Goal: Contribute content: Contribute content

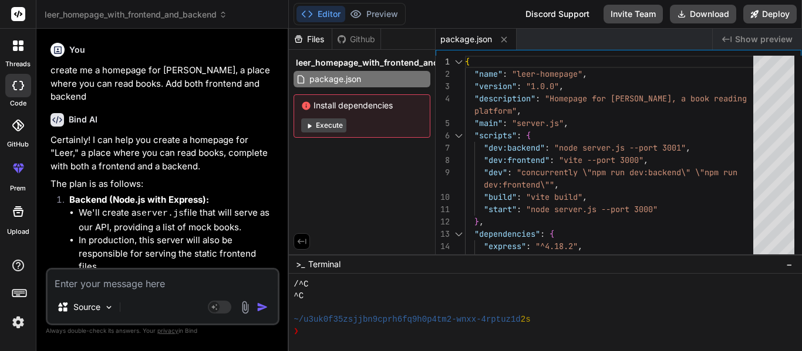
scroll to position [94, 0]
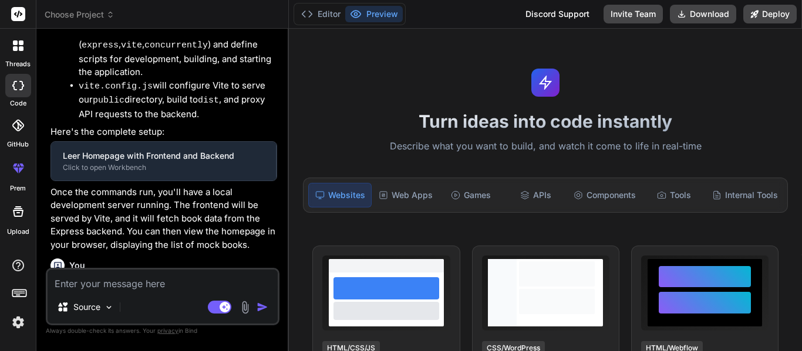
type textarea "x"
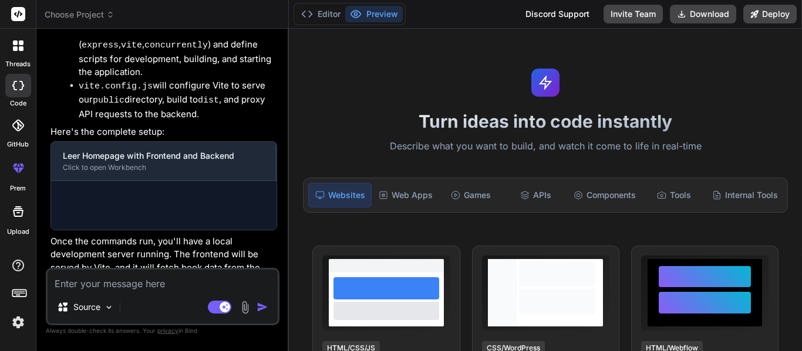
scroll to position [650, 0]
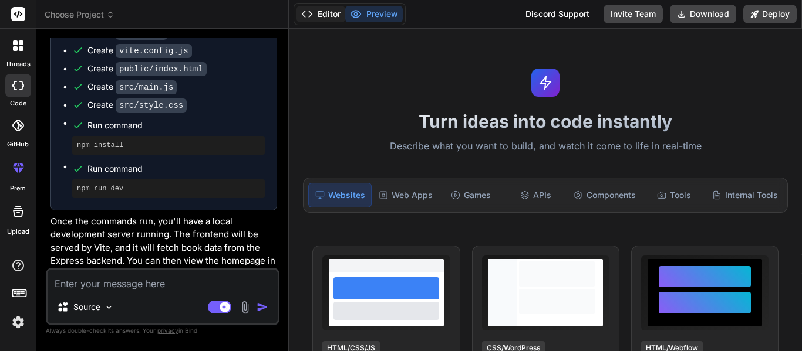
click at [325, 9] on button "Editor" at bounding box center [320, 14] width 49 height 16
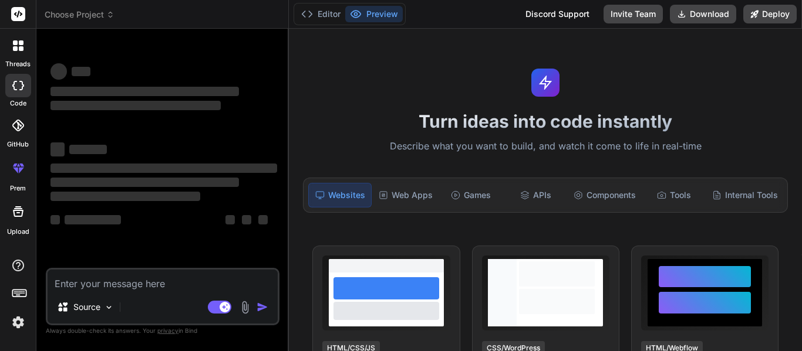
type textarea "x"
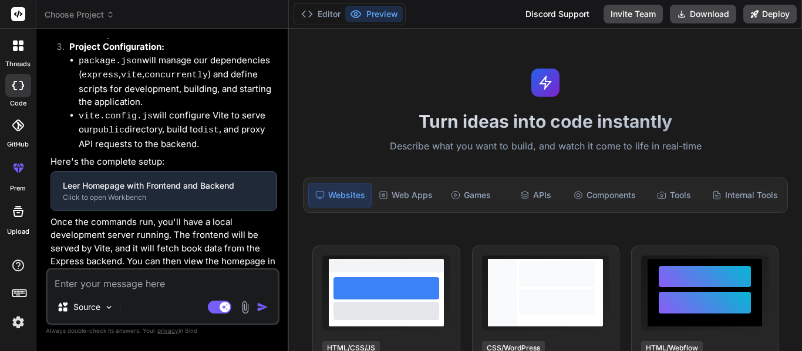
scroll to position [650, 0]
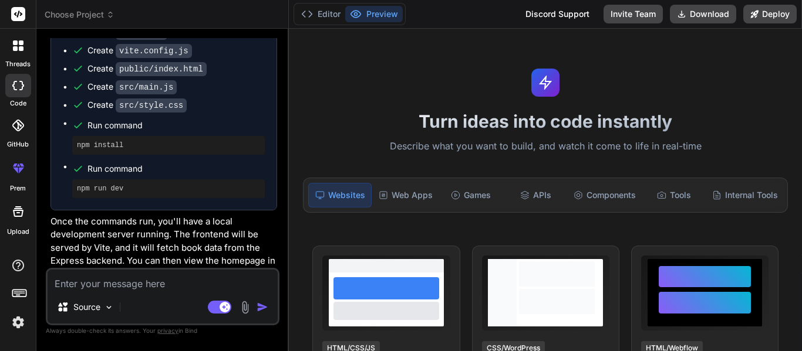
click at [310, 2] on div "Editor Preview Discord Support Invite Team Download Deploy" at bounding box center [545, 14] width 513 height 29
click at [313, 9] on button "Editor" at bounding box center [320, 14] width 49 height 16
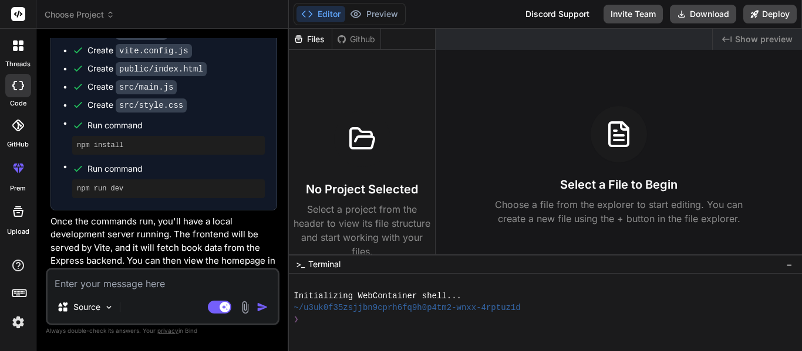
click at [172, 287] on textarea at bounding box center [163, 280] width 230 height 21
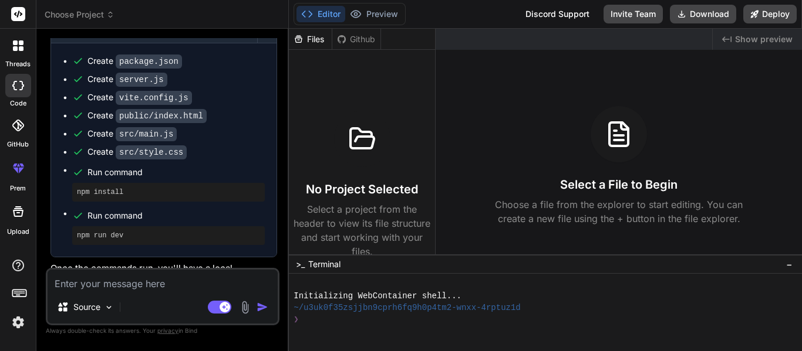
type textarea "C"
type textarea "x"
type textarea "Co"
type textarea "x"
type textarea "Coo"
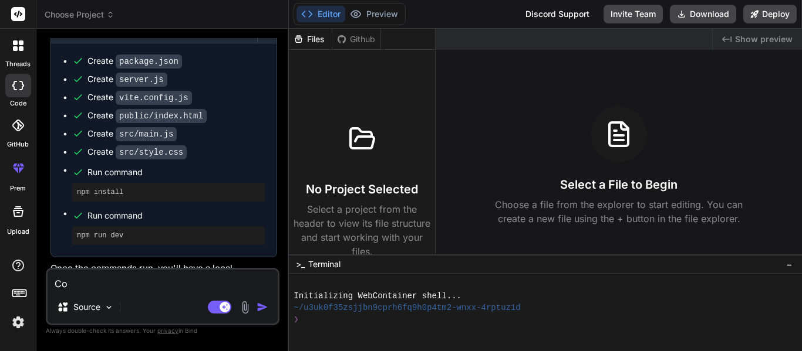
type textarea "x"
type textarea "Cool"
type textarea "x"
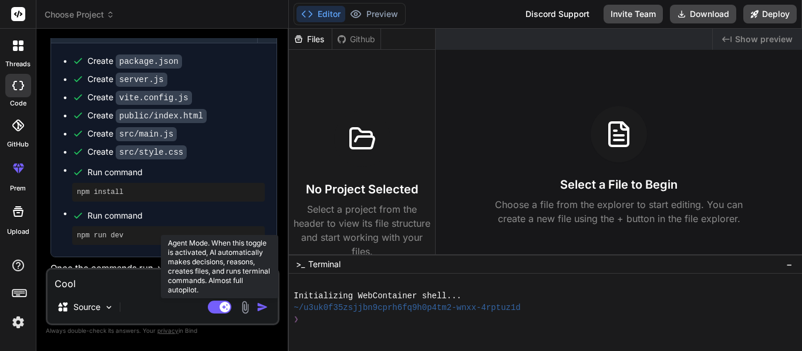
type textarea "Cool"
click at [217, 310] on rect at bounding box center [219, 307] width 23 height 13
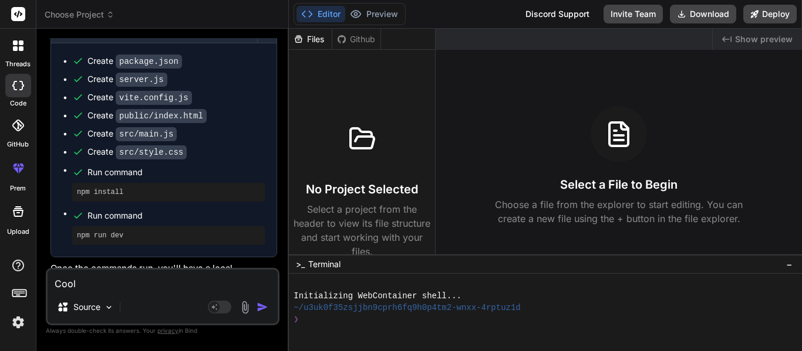
click at [153, 299] on div "Source" at bounding box center [163, 310] width 230 height 28
click at [140, 292] on div "Cool Source Agent Mode. When this toggle is activated, AI automatically makes d…" at bounding box center [163, 297] width 234 height 58
click at [128, 288] on textarea "Cool" at bounding box center [163, 280] width 230 height 21
type textarea "x"
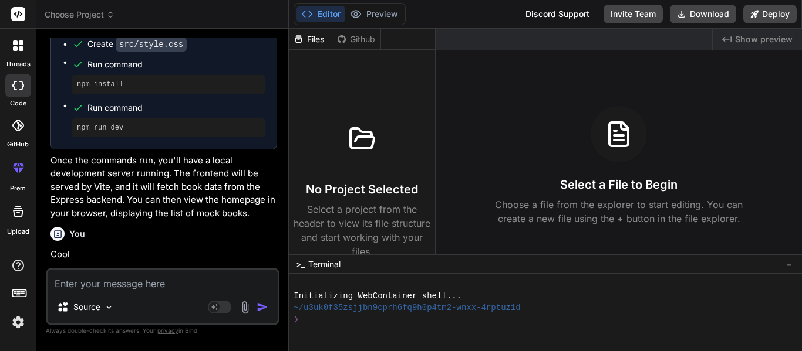
scroll to position [1619, 0]
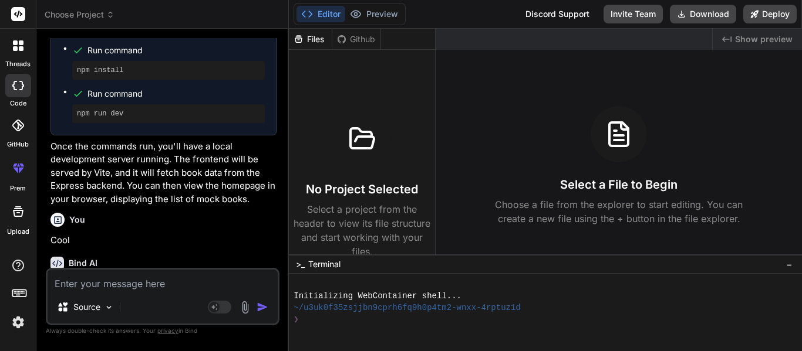
type textarea "x"
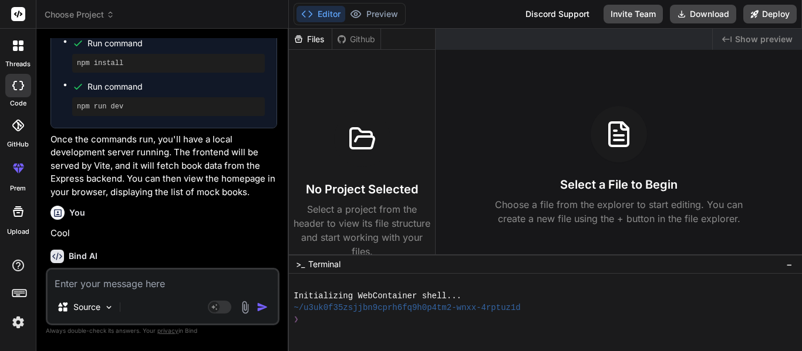
type textarea "I"
type textarea "x"
type textarea "I"
type textarea "x"
type textarea "I l"
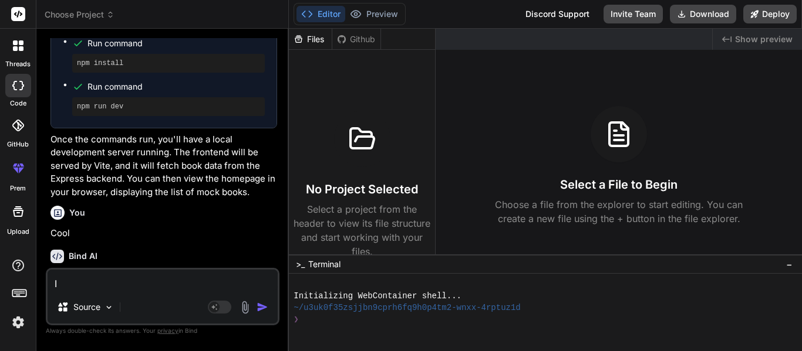
type textarea "x"
type textarea "I lo"
type textarea "x"
type textarea "I lov"
type textarea "x"
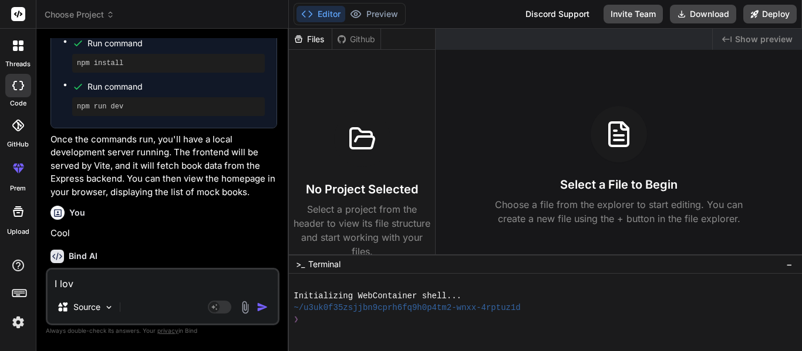
type textarea "I love"
type textarea "x"
type textarea "I love"
type textarea "x"
type textarea "I love i"
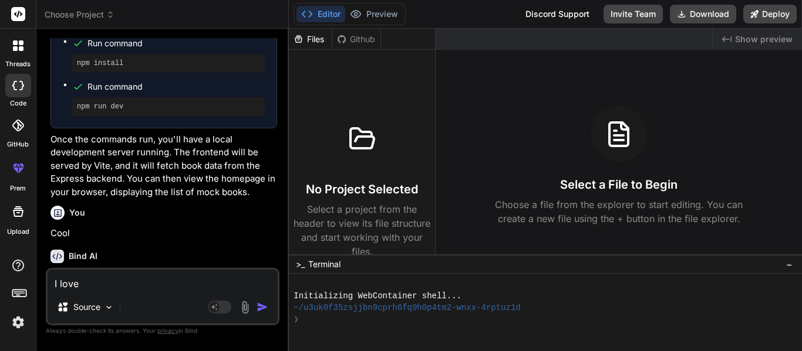
type textarea "x"
type textarea "I love it"
type textarea "x"
type textarea "I love it,"
type textarea "x"
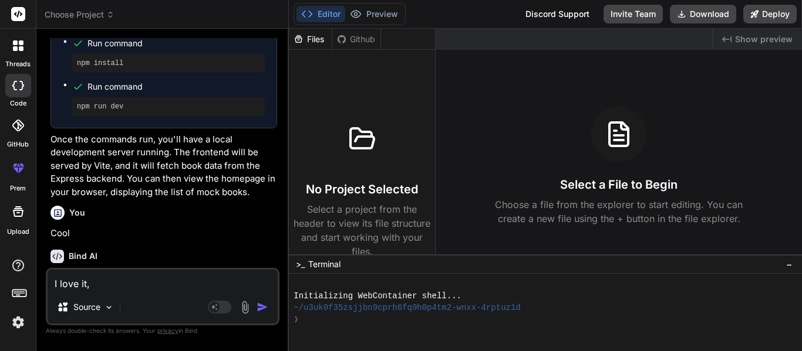
type textarea "I love it,"
type textarea "x"
type textarea "I love it, n"
type textarea "x"
type textarea "I love it, nb"
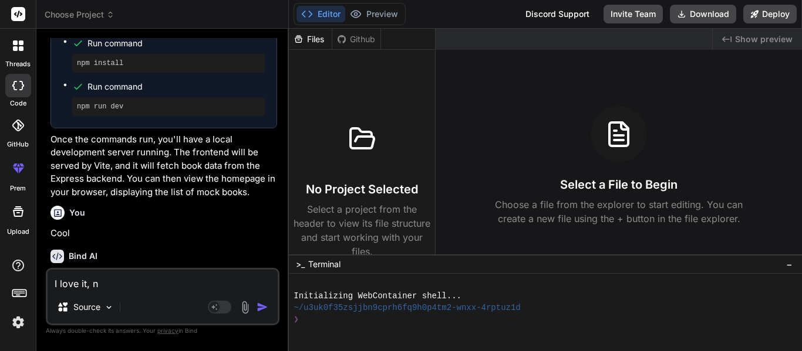
type textarea "x"
type textarea "I love it, n"
type textarea "x"
type textarea "M"
type textarea "x"
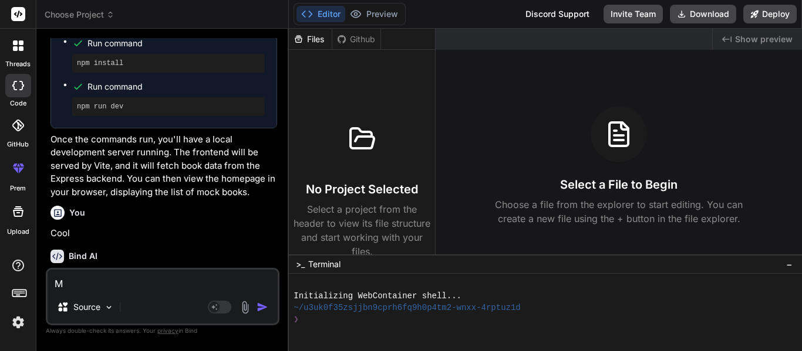
type textarea "Ma"
type textarea "x"
type textarea "Mak"
type textarea "x"
type textarea "Make"
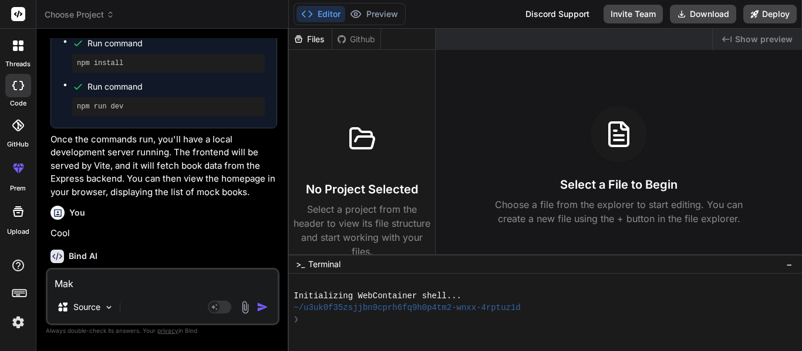
type textarea "x"
type textarea "Make"
type textarea "x"
type textarea "Make i"
type textarea "x"
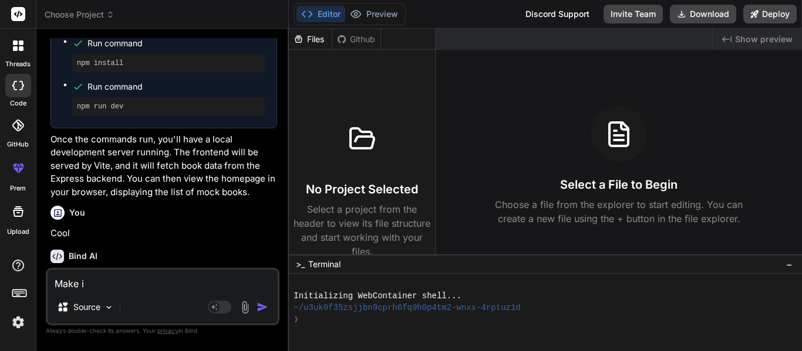
type textarea "Make it"
type textarea "x"
type textarea "Make it"
type textarea "x"
type textarea "Make it m"
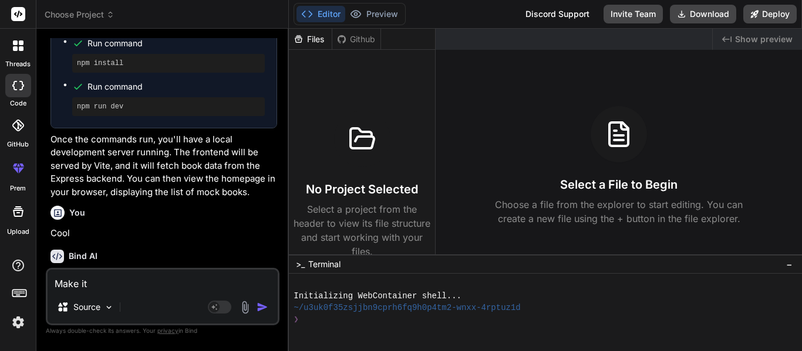
type textarea "x"
type textarea "Make it ma"
type textarea "x"
type textarea "Make it mai"
type textarea "x"
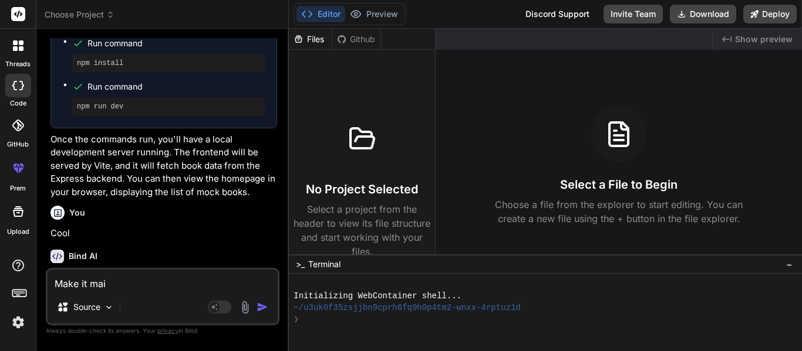
type textarea "Make it main"
type textarea "x"
type textarea "Make it main"
type textarea "x"
type textarea "Make it main c"
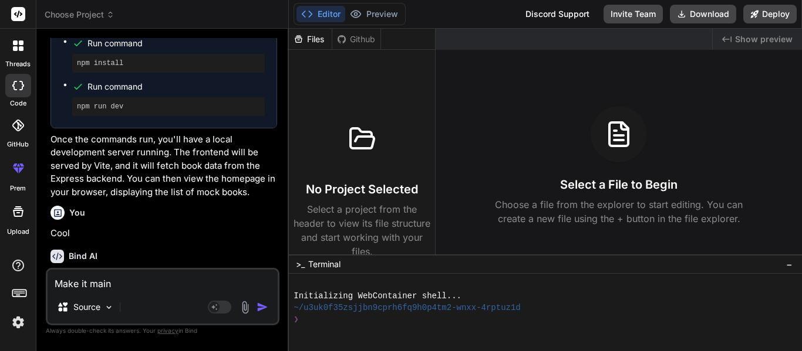
type textarea "x"
type textarea "Make it main cl"
type textarea "x"
type textarea "Make it main c"
type textarea "x"
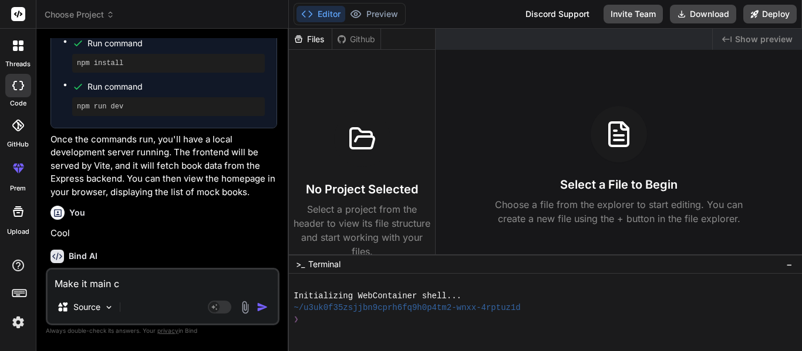
type textarea "Make it main co"
type textarea "x"
type textarea "Make it main col"
type textarea "x"
type textarea "Make it main colo"
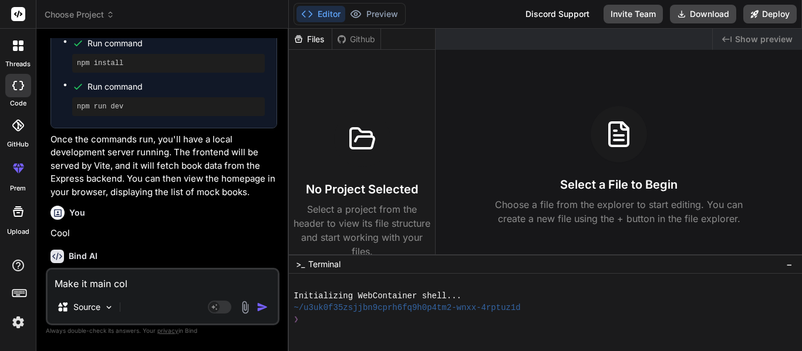
type textarea "x"
type textarea "Make it main colo"
type textarea "x"
type textarea "Make it main colo"
type textarea "x"
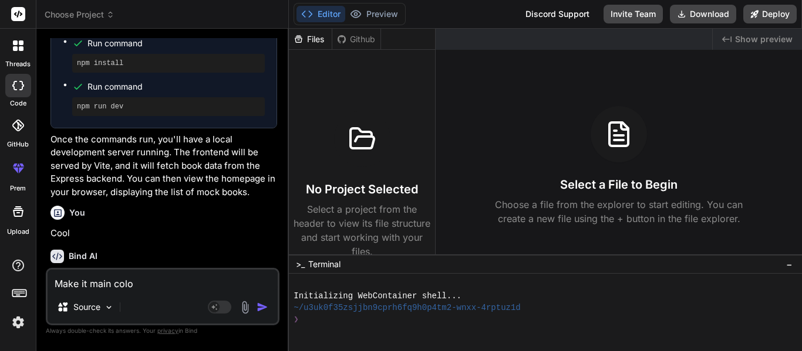
type textarea "Make it main color"
type textarea "x"
type textarea "Make it main color"
type textarea "x"
type textarea "Make it main color b"
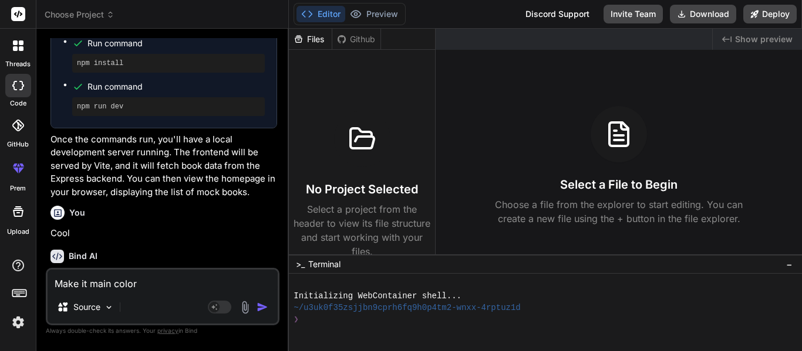
type textarea "x"
type textarea "Make it main color bl"
type textarea "x"
type textarea "Make it main color blu"
type textarea "x"
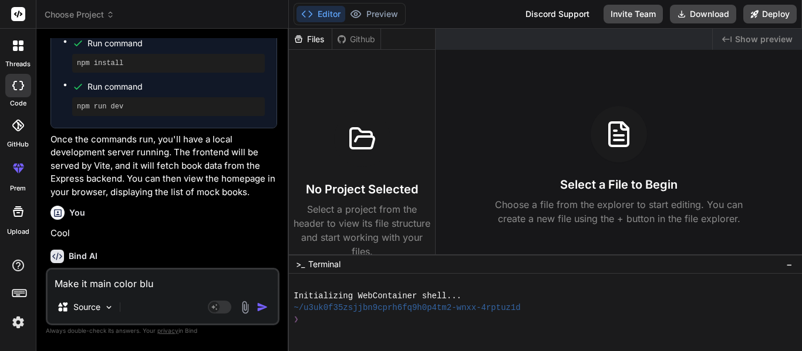
type textarea "Make it main color blue"
type textarea "x"
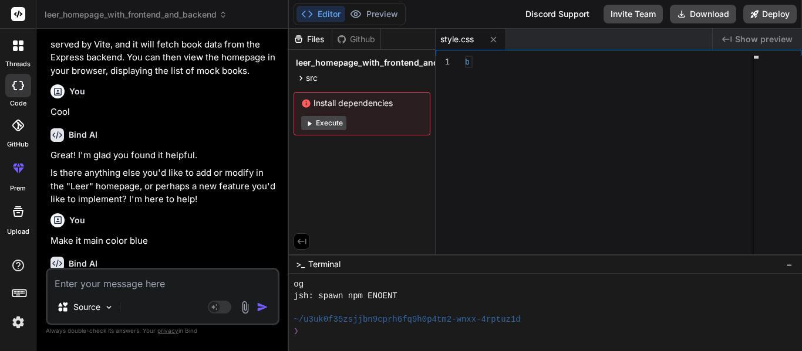
scroll to position [199, 0]
type textarea "x"
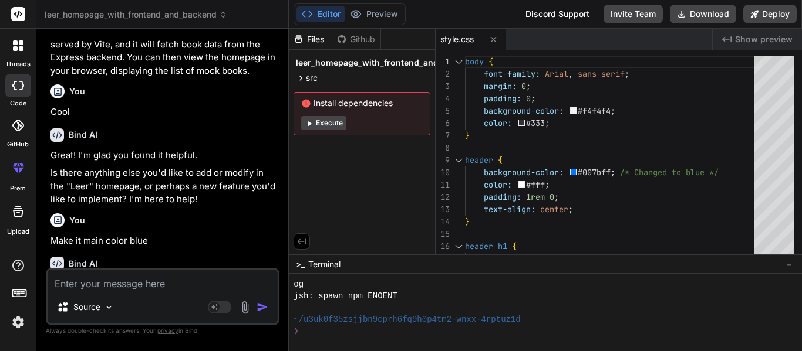
scroll to position [1909, 0]
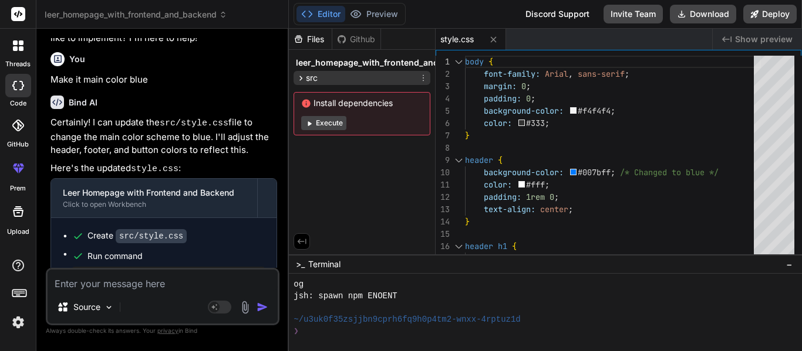
click at [343, 76] on div "src" at bounding box center [361, 78] width 137 height 14
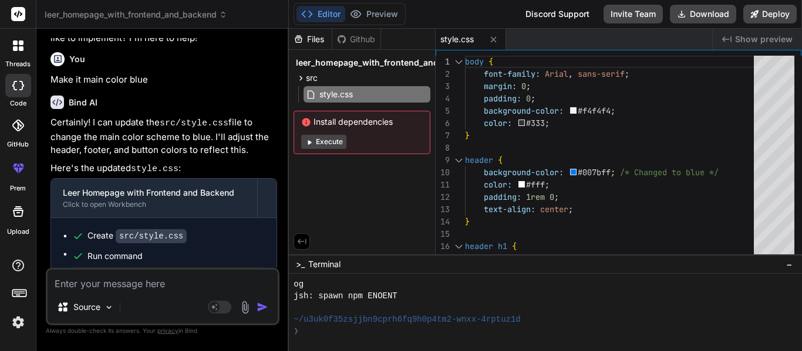
click at [142, 283] on textarea at bounding box center [163, 280] width 230 height 21
type textarea "C"
type textarea "x"
type textarea "Cr"
type textarea "x"
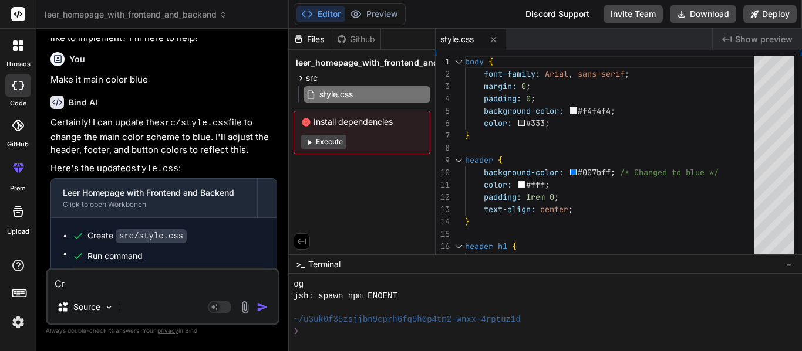
type textarea "Cre"
type textarea "x"
type textarea "Crea"
type textarea "x"
type textarea "Creat"
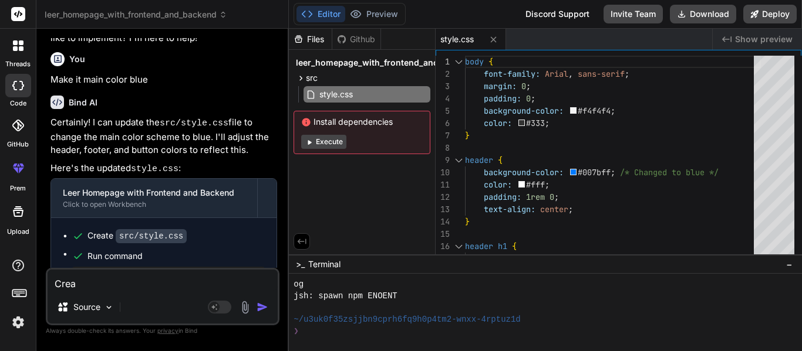
type textarea "x"
type textarea "Create"
type textarea "x"
type textarea "Create"
type textarea "x"
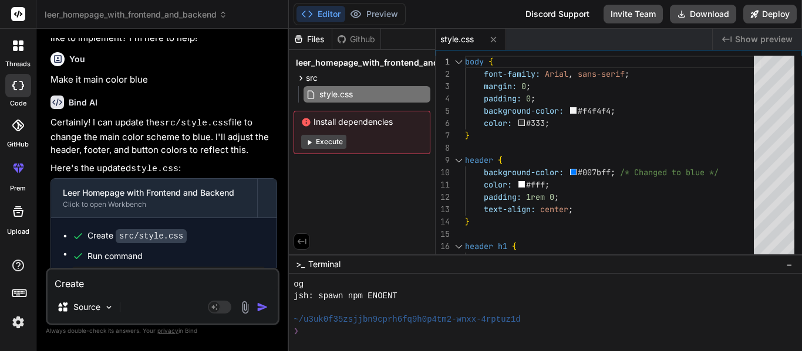
type textarea "Create m"
type textarea "x"
type textarea "Create me"
type textarea "x"
type textarea "Create me"
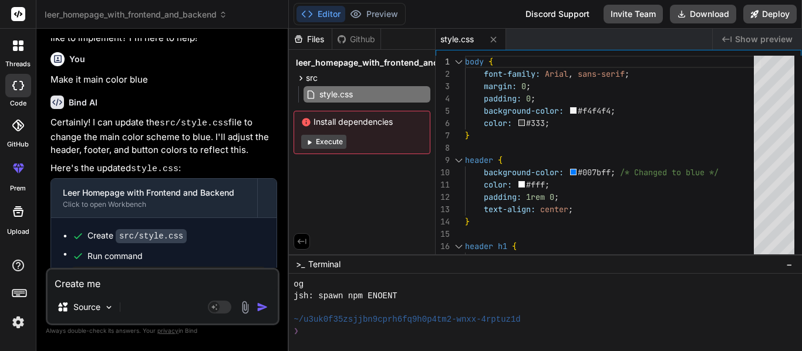
type textarea "x"
type textarea "Create me t"
type textarea "x"
type textarea "Create me th"
type textarea "x"
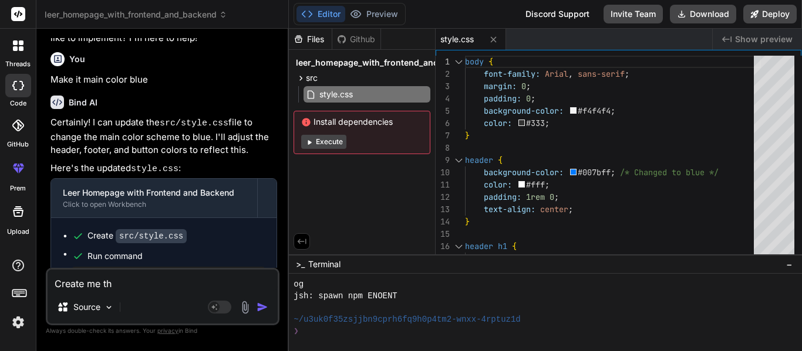
type textarea "Create me the"
type textarea "x"
type textarea "Create me the"
type textarea "x"
type textarea "Create me the c"
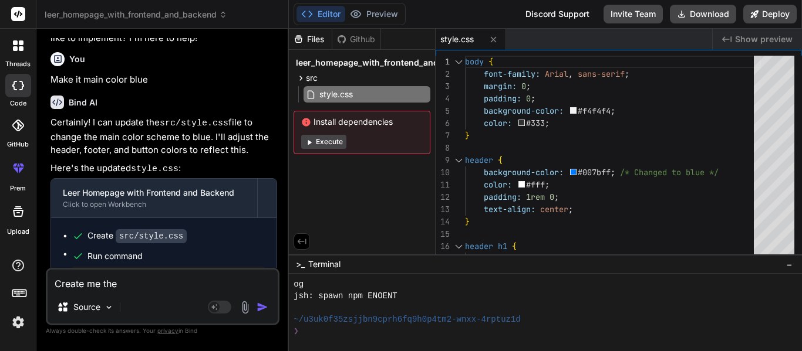
type textarea "x"
type textarea "Create me the co"
type textarea "x"
type textarea "Create me the con"
type textarea "x"
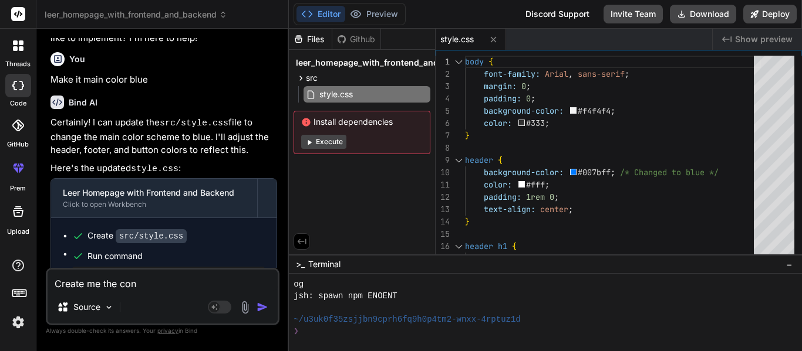
type textarea "Create me the cont"
type textarea "x"
type textarea "Create me the [PERSON_NAME]"
type textarea "x"
type textarea "Create me the conten"
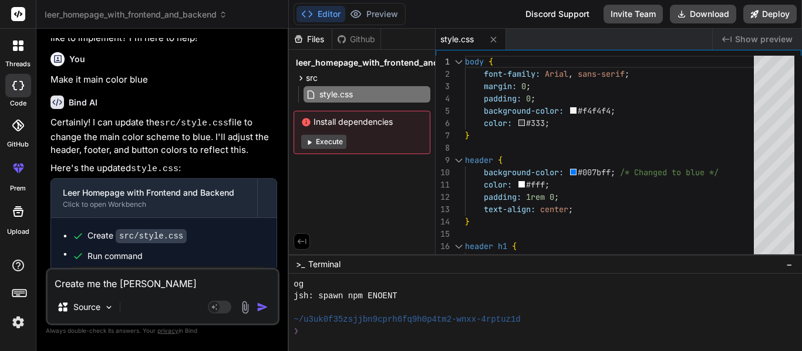
type textarea "x"
type textarea "Create me the content"
type textarea "x"
type textarea "Create me the contents"
type textarea "x"
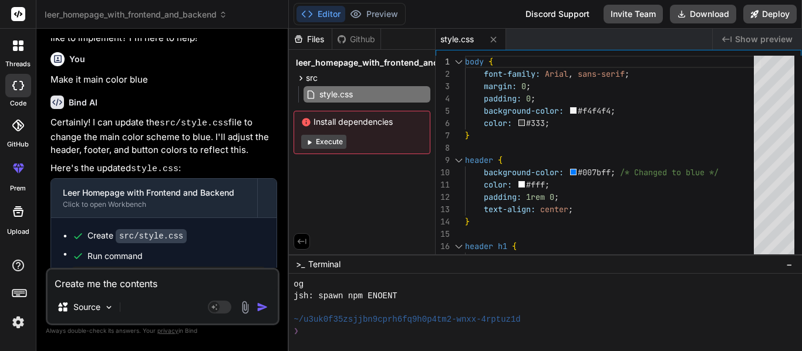
type textarea "Create me the contents"
type textarea "x"
type textarea "Create me the contents a"
type textarea "x"
type textarea "Create me the contents"
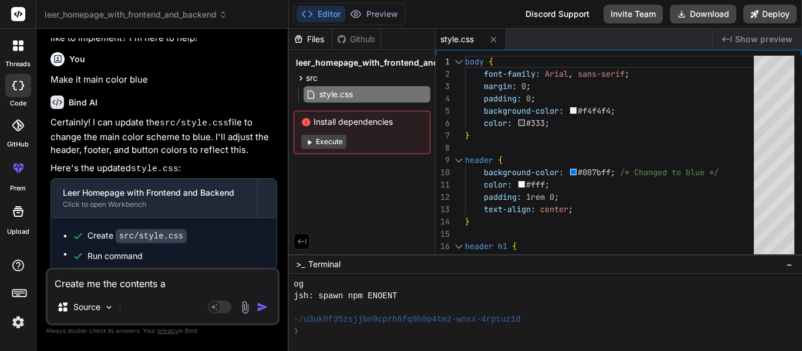
type textarea "x"
type textarea "Create me the contents"
type textarea "x"
type textarea "Create me the content"
type textarea "x"
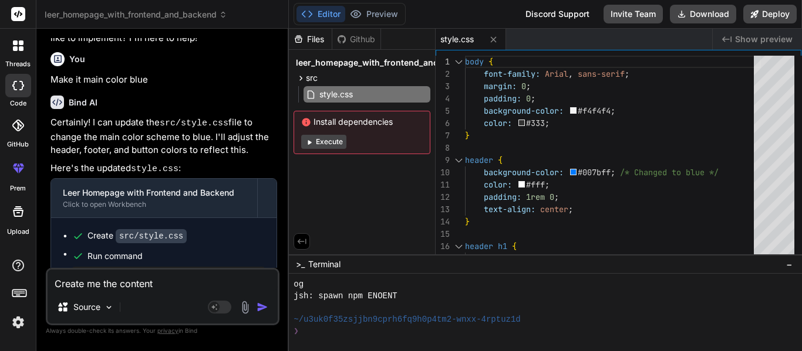
type textarea "Create me the content"
type textarea "x"
type textarea "Create me the content a"
type textarea "x"
type textarea "Create me the content an"
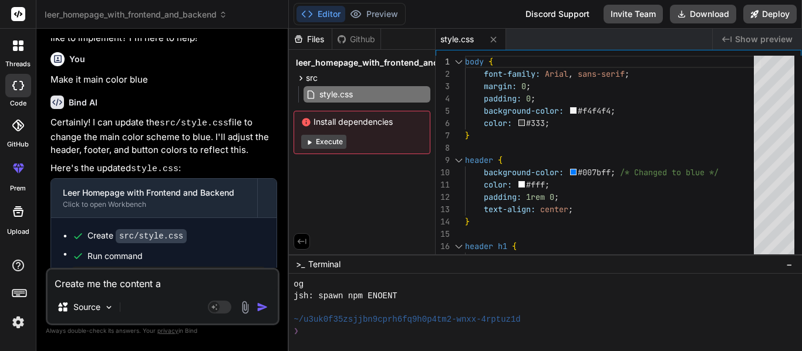
type textarea "x"
type textarea "Create me the content and"
type textarea "x"
type textarea "Create me the content and"
type textarea "x"
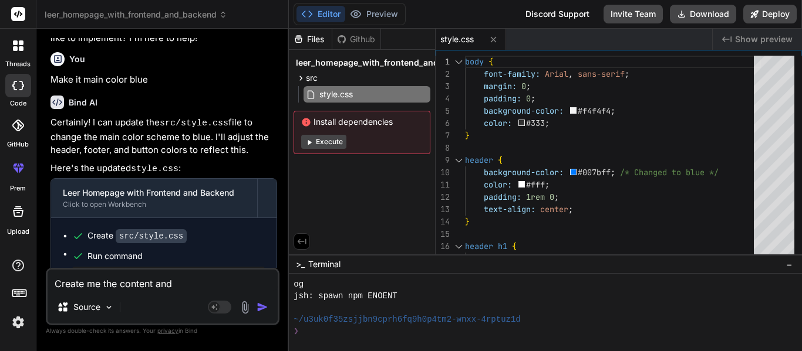
type textarea "Create me the content and t"
type textarea "x"
type textarea "Create me the content and th"
type textarea "x"
type textarea "Create me the content and the"
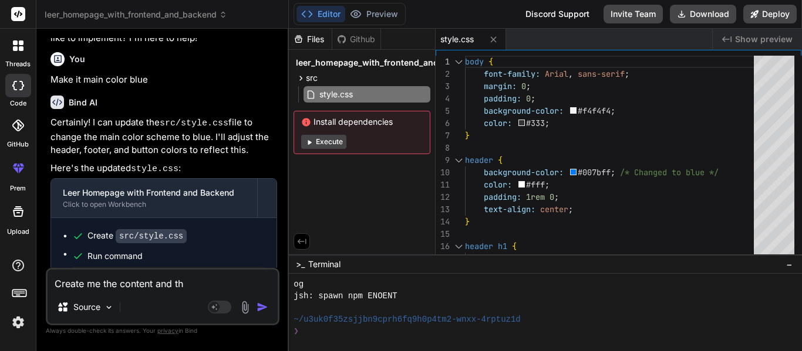
type textarea "x"
type textarea "Create me the content and the"
type textarea "x"
type textarea "Create me the content and the p"
type textarea "x"
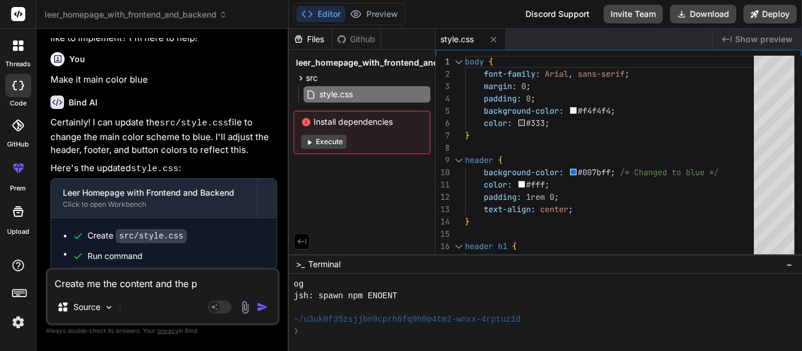
type textarea "Create me the content and the pa"
type textarea "x"
type textarea "Create me the content and the pac"
type textarea "x"
type textarea "Create me the content and the pack"
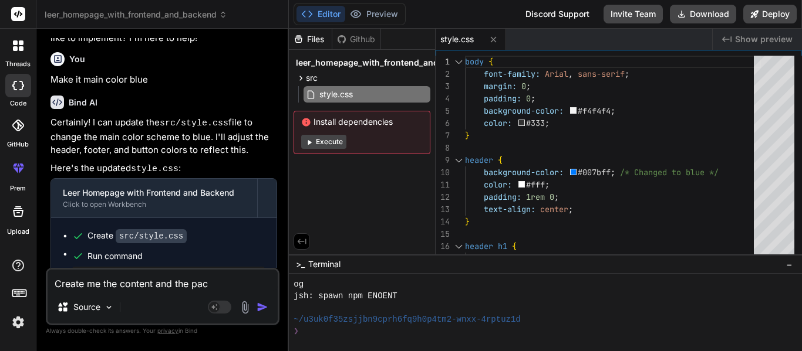
type textarea "x"
type textarea "Create me the content and the packa"
type textarea "x"
type textarea "Create me the content and the packag"
type textarea "x"
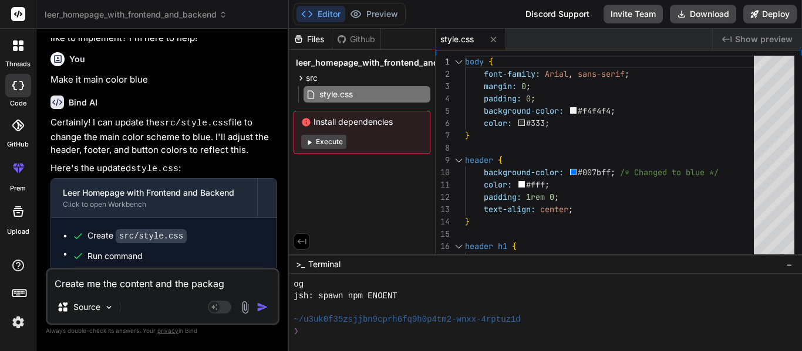
type textarea "Create me the content and the package"
type textarea "x"
type textarea "Create me the content and the package."
type textarea "x"
type textarea "Create me the content and the package.j"
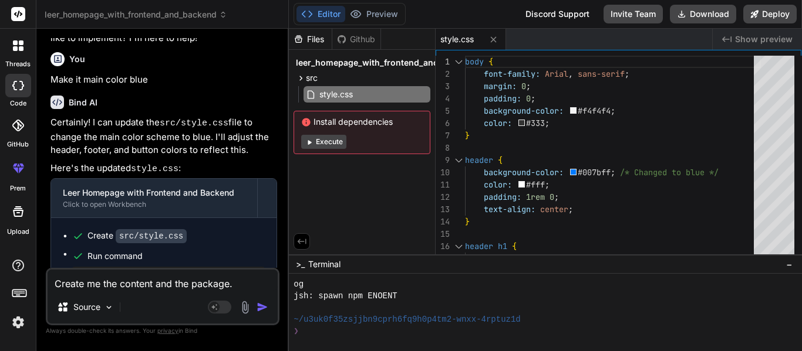
type textarea "x"
type textarea "Create me the content and the package.js"
type textarea "x"
type textarea "Create me the content and the package.jso"
type textarea "x"
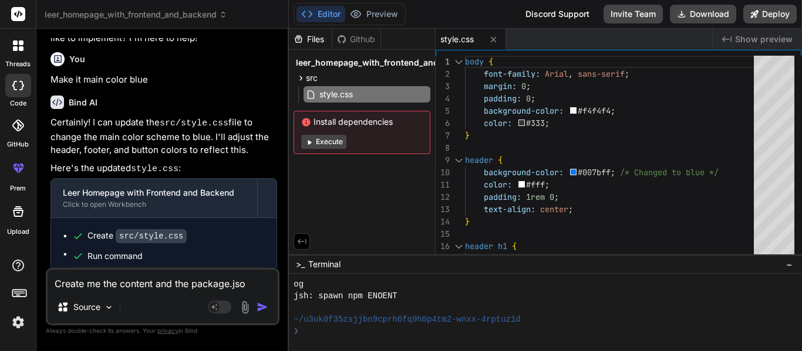
type textarea "Create me the content and the package.json"
type textarea "x"
type textarea "Create me the content and the package.json"
type textarea "x"
type textarea "Create me the content and the package.json t"
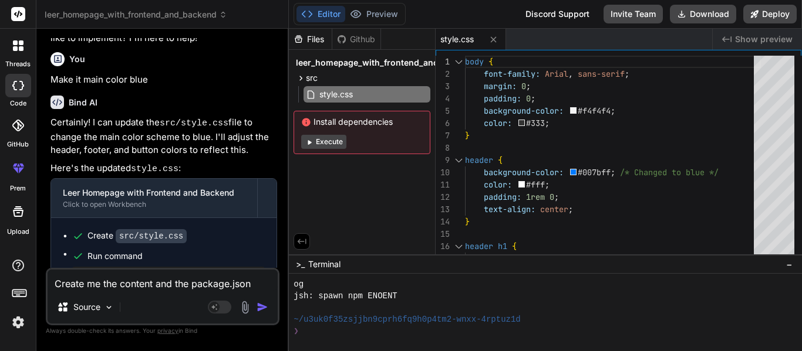
type textarea "x"
type textarea "Create me the content and the package.json to"
type textarea "x"
type textarea "Create me the content and the package.json too"
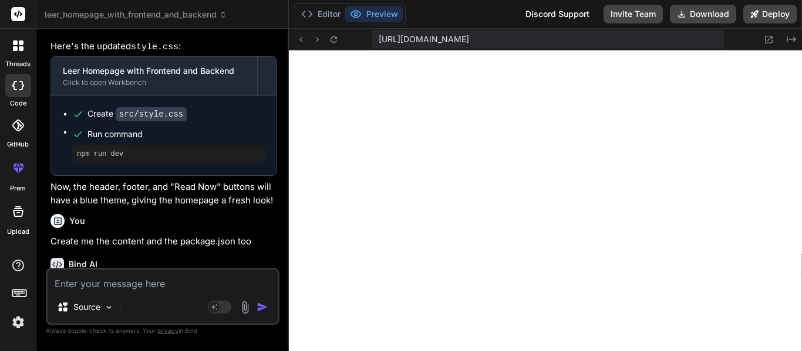
scroll to position [2326, 0]
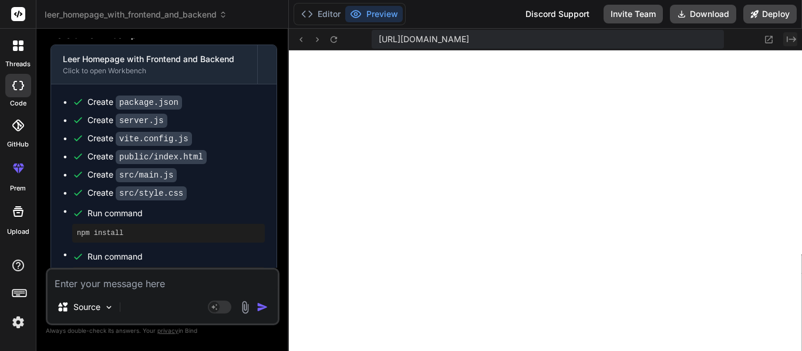
click at [789, 42] on icon "Created with Pixso." at bounding box center [790, 39] width 9 height 9
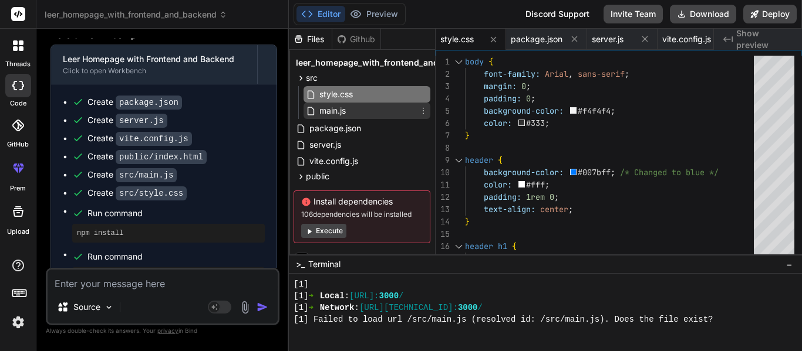
click at [323, 107] on span "main.js" at bounding box center [332, 111] width 29 height 14
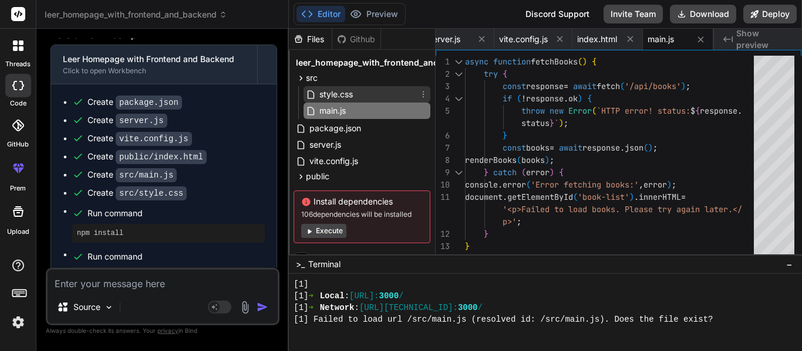
click at [323, 96] on span "style.css" at bounding box center [336, 94] width 36 height 14
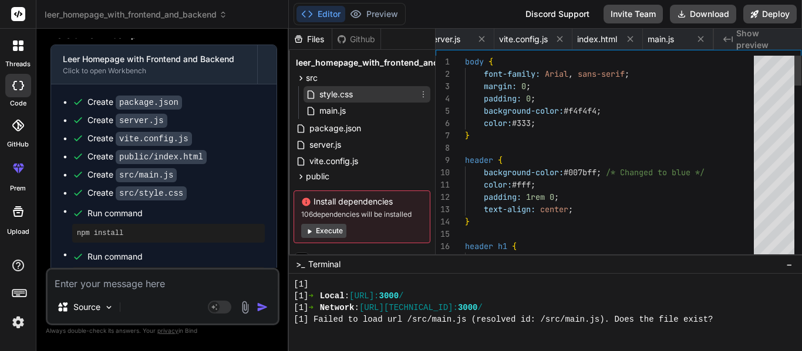
scroll to position [0, 0]
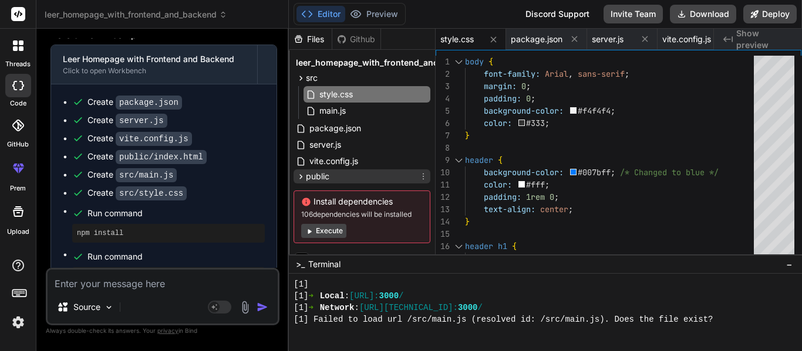
click at [344, 176] on div "public" at bounding box center [361, 177] width 137 height 14
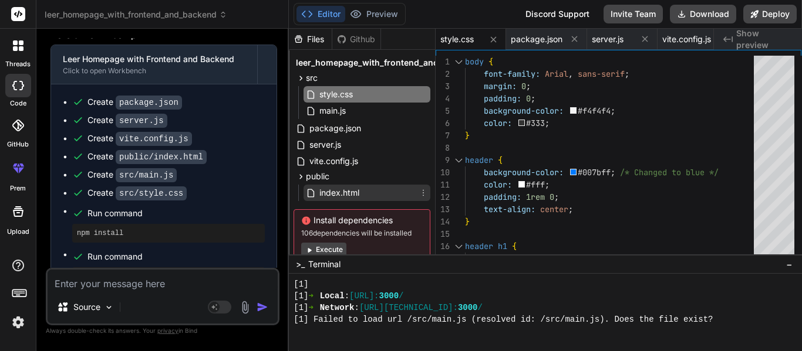
click at [341, 191] on span "index.html" at bounding box center [339, 193] width 42 height 14
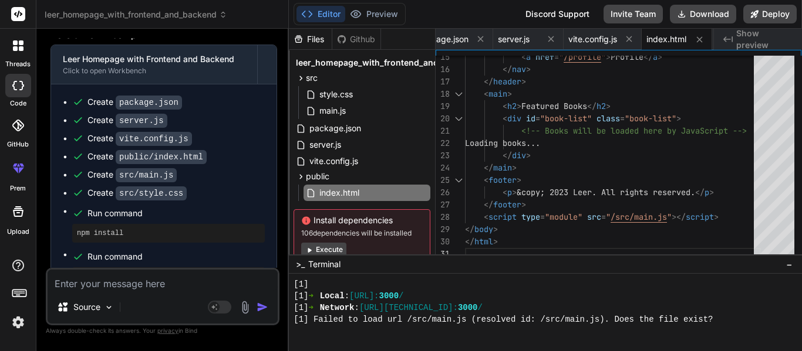
click at [792, 32] on div "Created with Pixso. Show preview" at bounding box center [757, 39] width 88 height 21
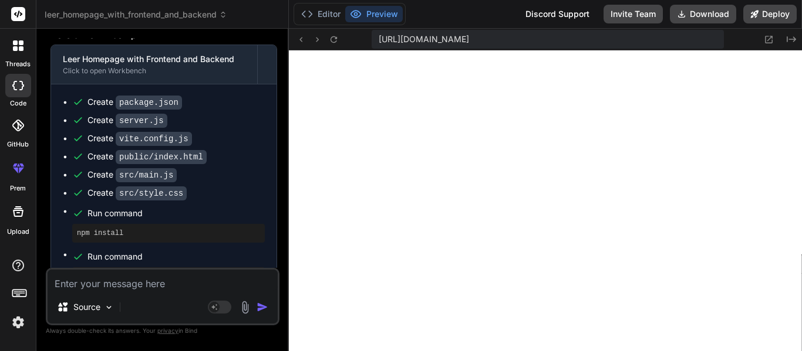
scroll to position [728, 0]
click at [107, 286] on textarea at bounding box center [163, 280] width 230 height 21
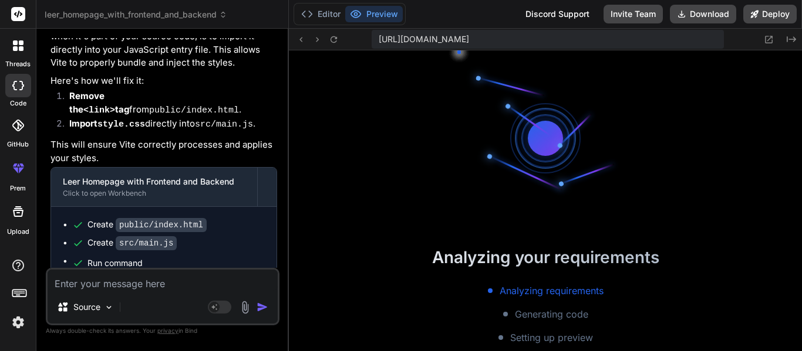
scroll to position [1385, 0]
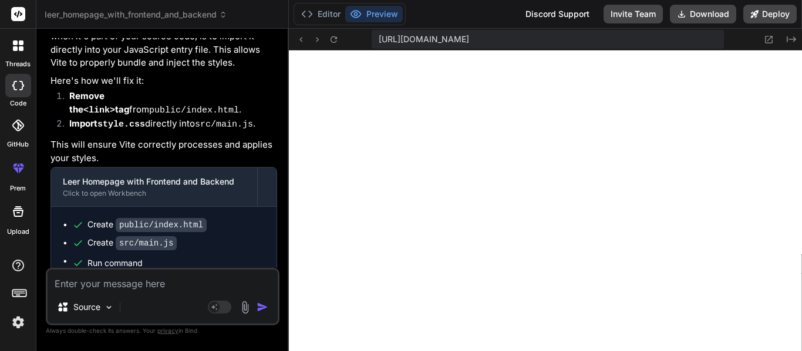
click at [19, 49] on icon at bounding box center [21, 48] width 5 height 5
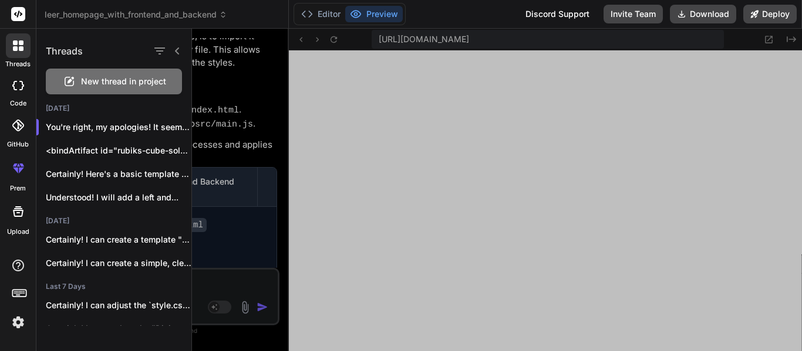
click at [99, 84] on span "New thread in project" at bounding box center [123, 82] width 85 height 12
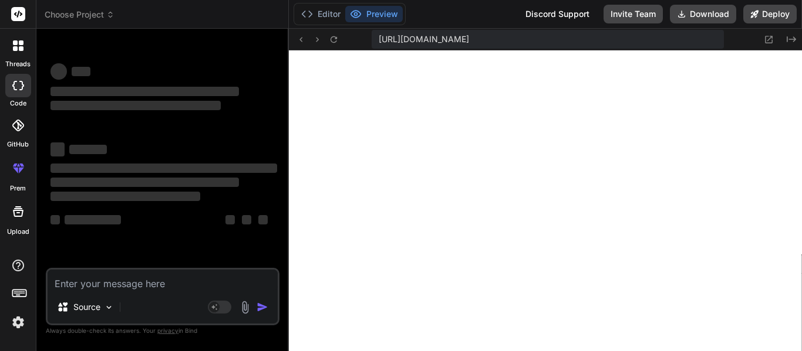
click at [155, 288] on textarea at bounding box center [163, 280] width 230 height 21
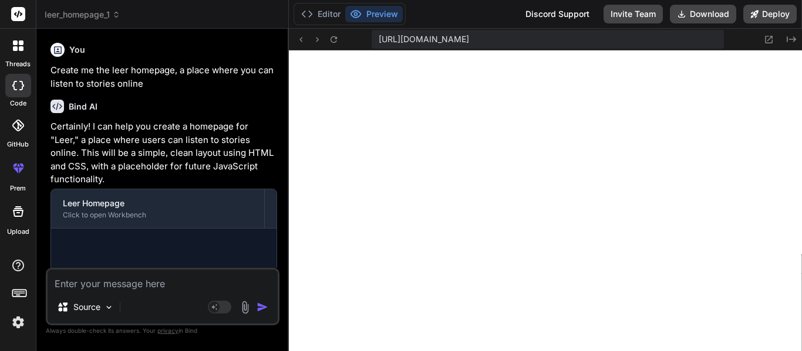
scroll to position [2077, 0]
click at [794, 42] on icon "Created with Pixso." at bounding box center [790, 39] width 9 height 9
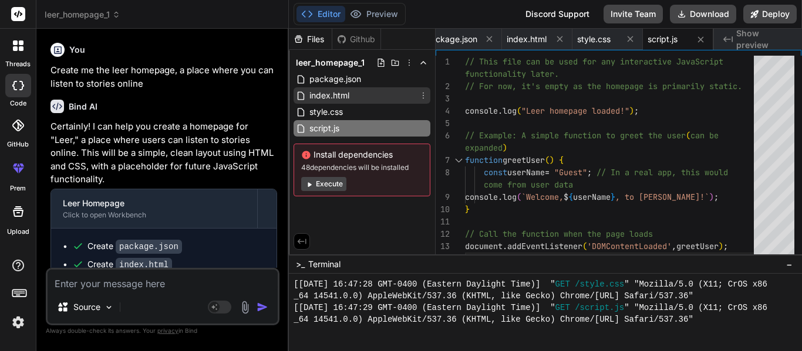
click at [313, 98] on span "index.html" at bounding box center [329, 96] width 42 height 14
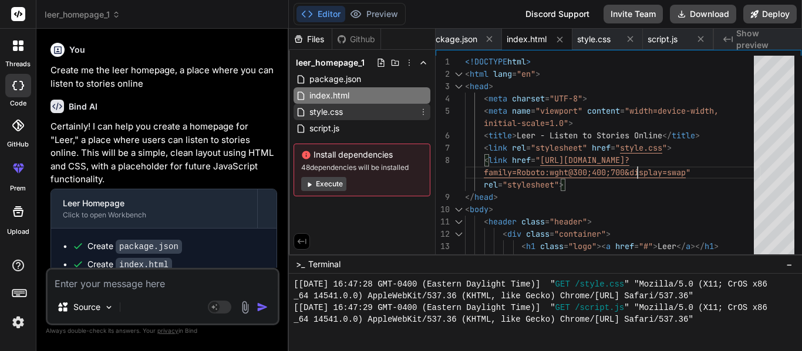
click at [353, 109] on div "style.css" at bounding box center [361, 112] width 137 height 16
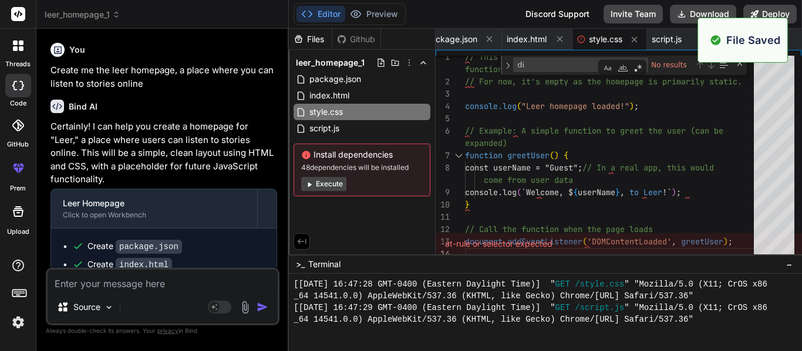
scroll to position [2148, 0]
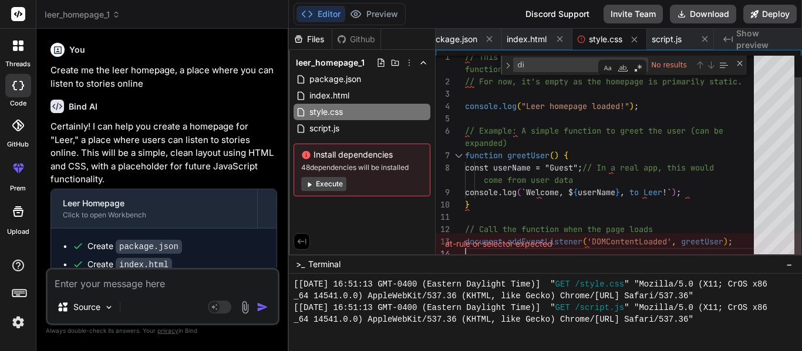
click at [535, 138] on div "// This file can be used for any interactive JavaS cript functionality later. /…" at bounding box center [613, 146] width 296 height 229
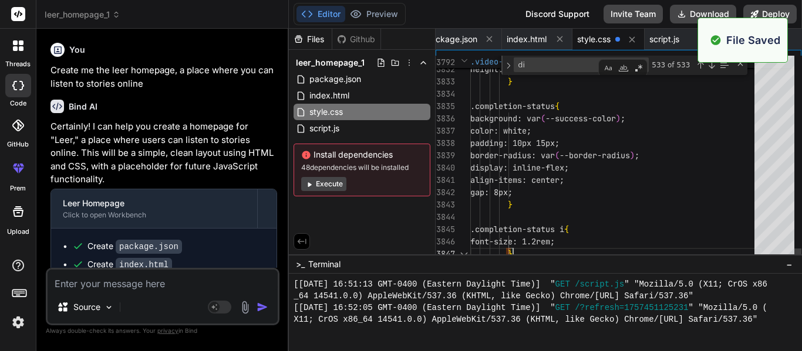
scroll to position [2218, 0]
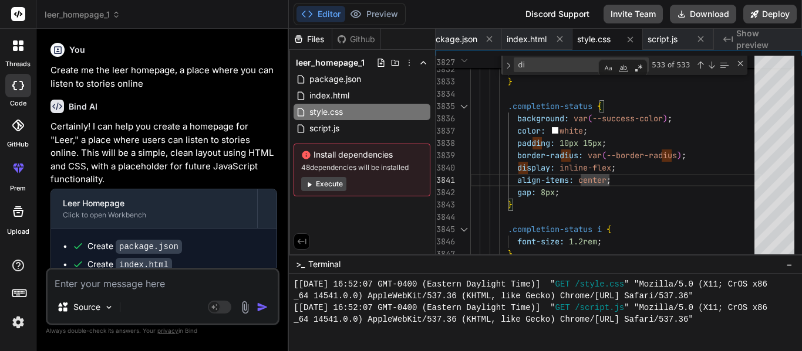
click at [794, 48] on div "Created with Pixso. Show preview" at bounding box center [757, 39] width 88 height 21
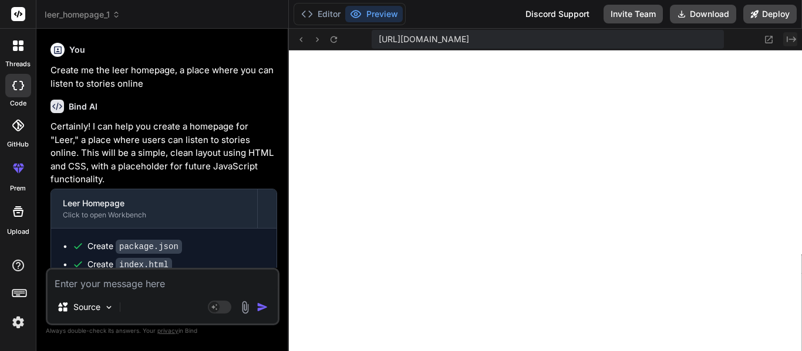
click at [791, 39] on icon at bounding box center [790, 39] width 9 height 6
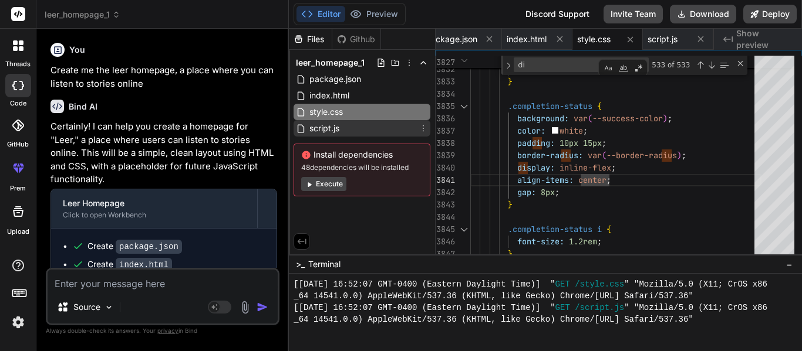
click at [349, 130] on div "script.js" at bounding box center [361, 128] width 137 height 16
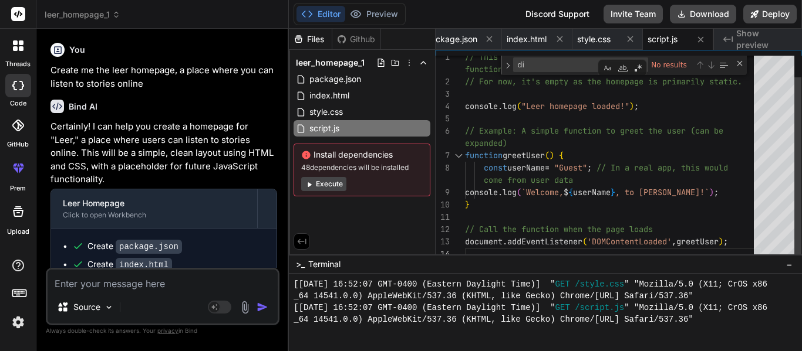
click at [665, 163] on div "// This file can be used for any interactive JavaS cript functionality later. /…" at bounding box center [613, 146] width 296 height 229
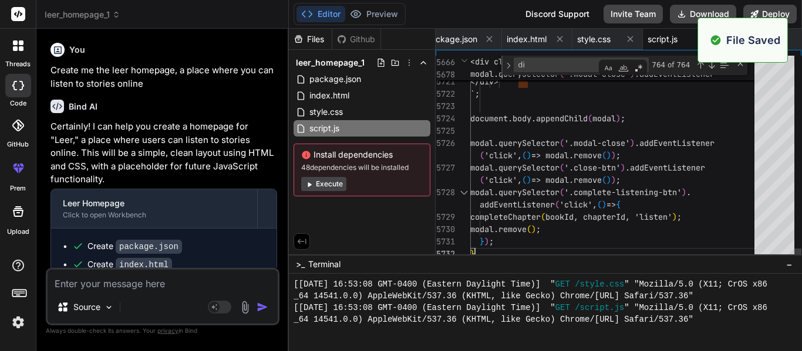
scroll to position [2359, 0]
click at [791, 42] on span "Show preview" at bounding box center [764, 39] width 56 height 23
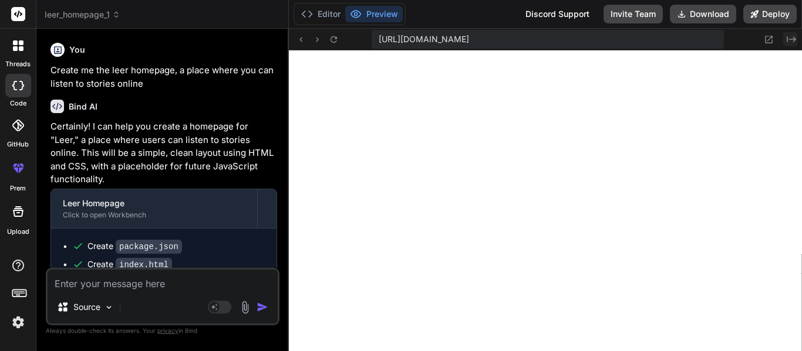
click at [793, 43] on icon "Created with Pixso." at bounding box center [790, 39] width 9 height 9
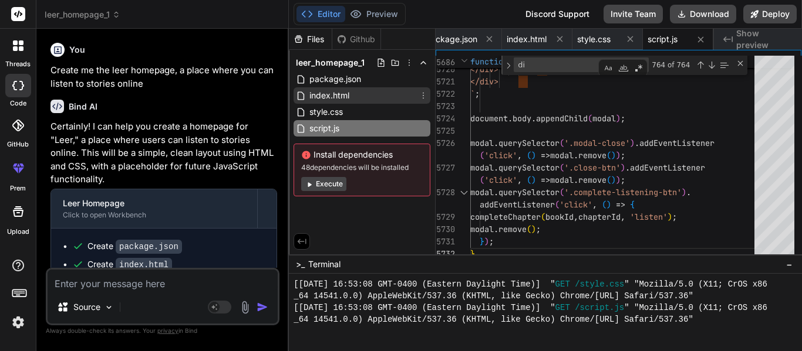
click at [376, 95] on div "index.html" at bounding box center [361, 95] width 137 height 16
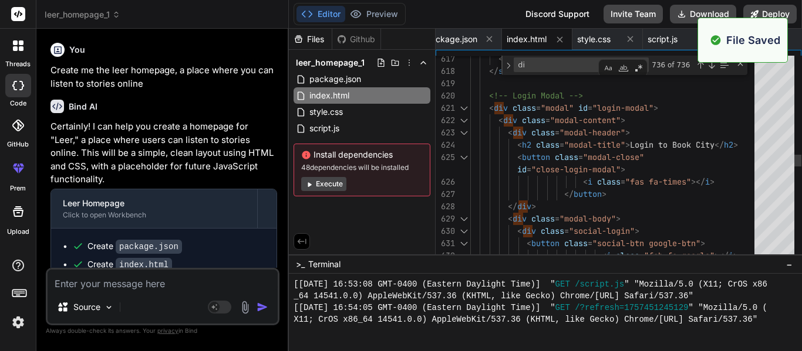
scroll to position [2429, 0]
click at [797, 155] on div at bounding box center [797, 161] width 7 height 12
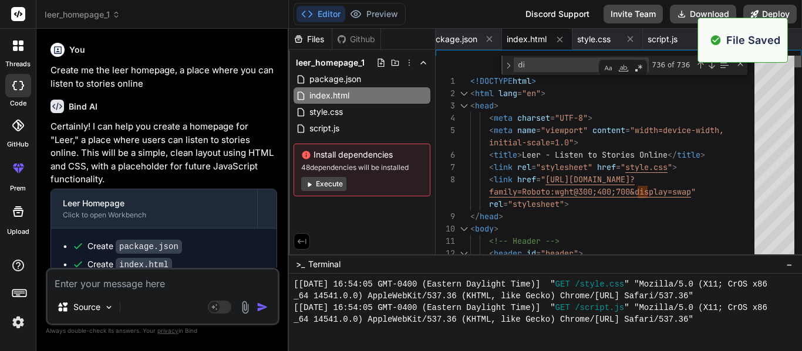
click at [800, 56] on div at bounding box center [797, 62] width 7 height 12
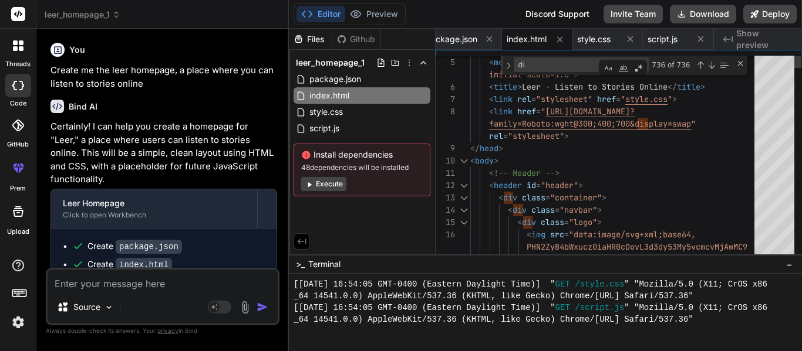
scroll to position [25, 0]
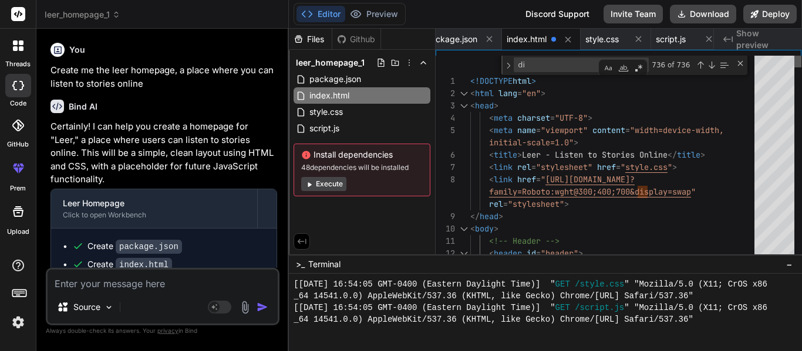
click at [799, 56] on div at bounding box center [797, 62] width 7 height 12
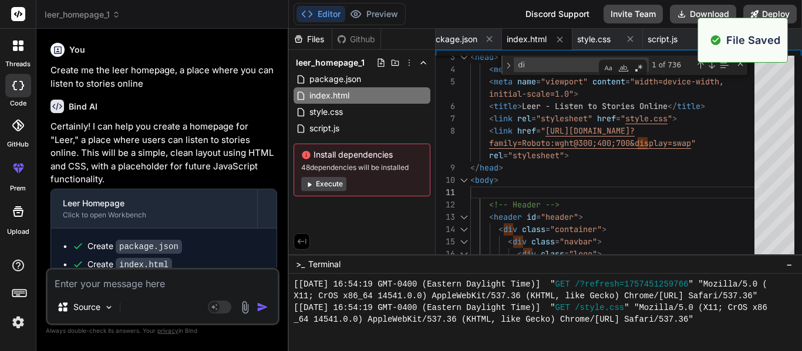
scroll to position [2500, 0]
click at [794, 42] on div "Created with Pixso. Show preview" at bounding box center [757, 39] width 88 height 21
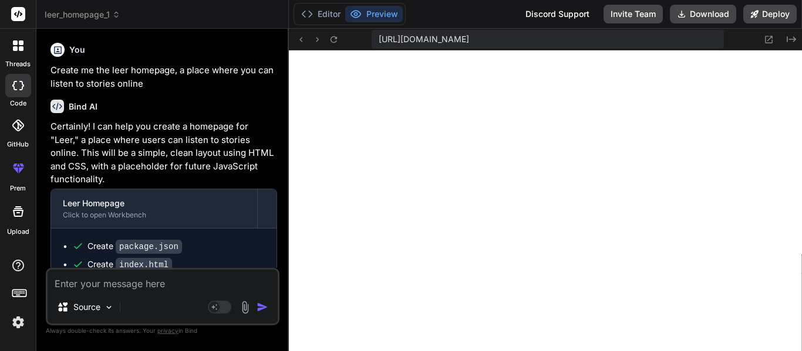
click at [152, 285] on textarea at bounding box center [163, 280] width 230 height 21
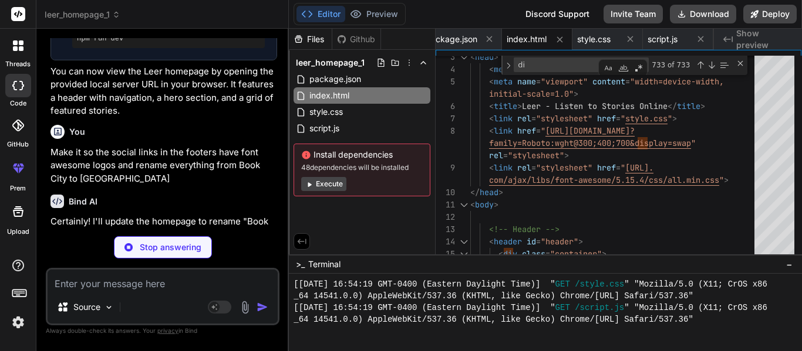
scroll to position [498, 0]
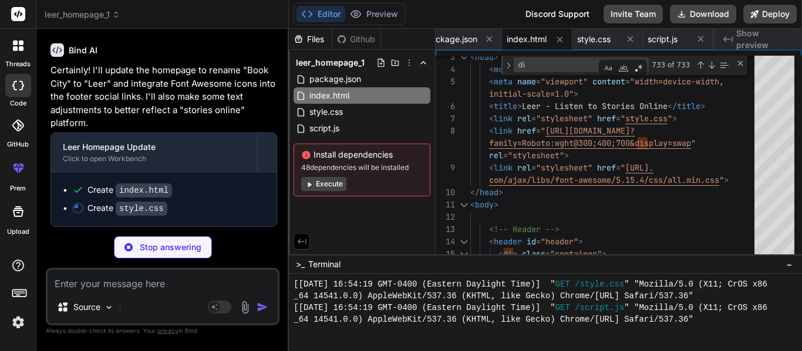
click at [772, 36] on span "Show preview" at bounding box center [764, 39] width 56 height 23
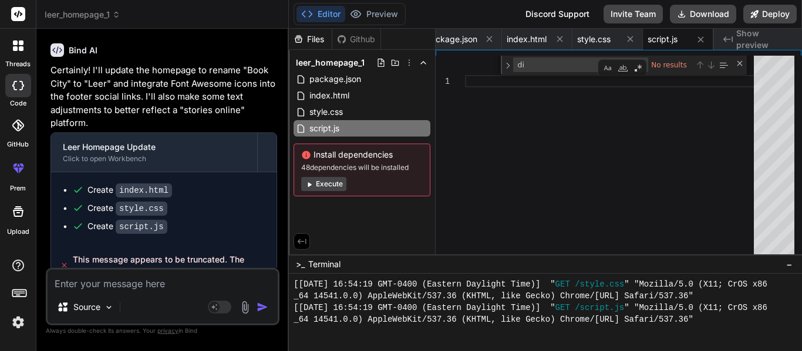
scroll to position [517, 0]
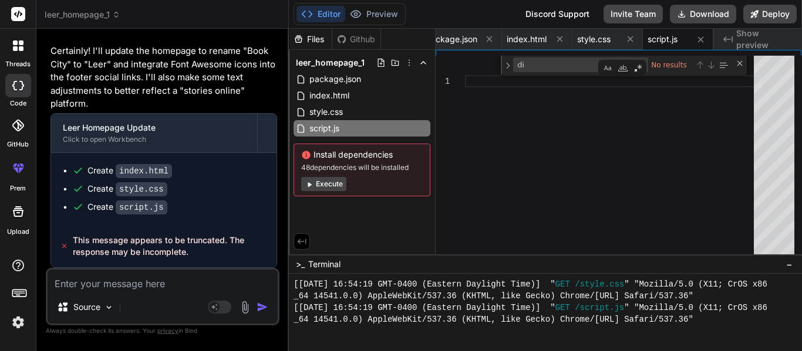
click at [781, 44] on span "Show preview" at bounding box center [764, 39] width 56 height 23
